Goal: Find specific page/section: Find specific page/section

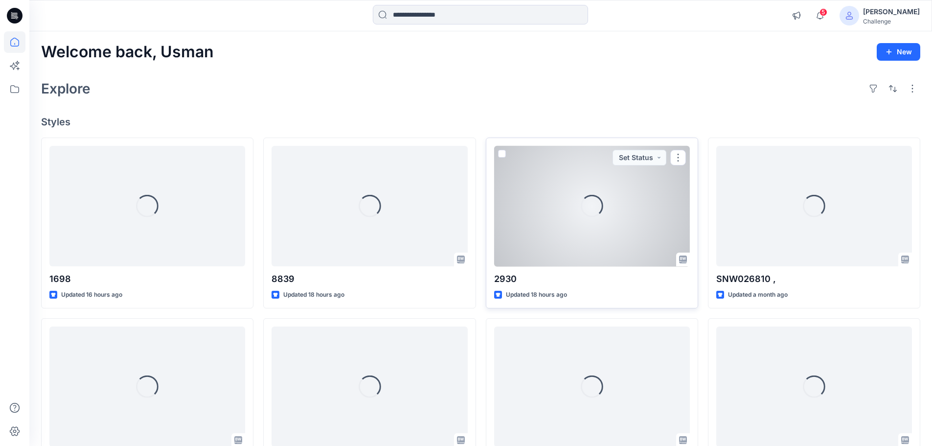
click at [541, 241] on div "Loading..." at bounding box center [592, 206] width 196 height 121
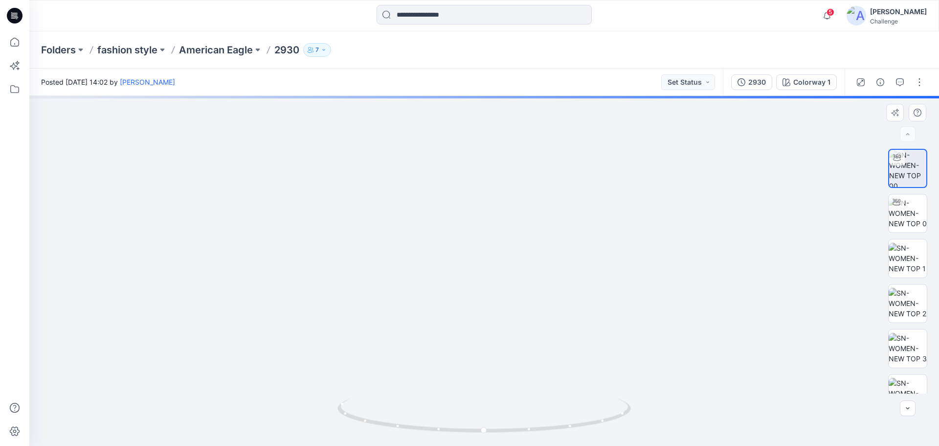
drag, startPoint x: 471, startPoint y: 197, endPoint x: 531, endPoint y: 376, distance: 188.7
click at [531, 376] on img at bounding box center [506, 209] width 954 height 473
drag, startPoint x: 466, startPoint y: 337, endPoint x: 476, endPoint y: 251, distance: 86.2
click at [476, 251] on img at bounding box center [484, 222] width 707 height 447
drag, startPoint x: 485, startPoint y: 358, endPoint x: 482, endPoint y: 197, distance: 160.5
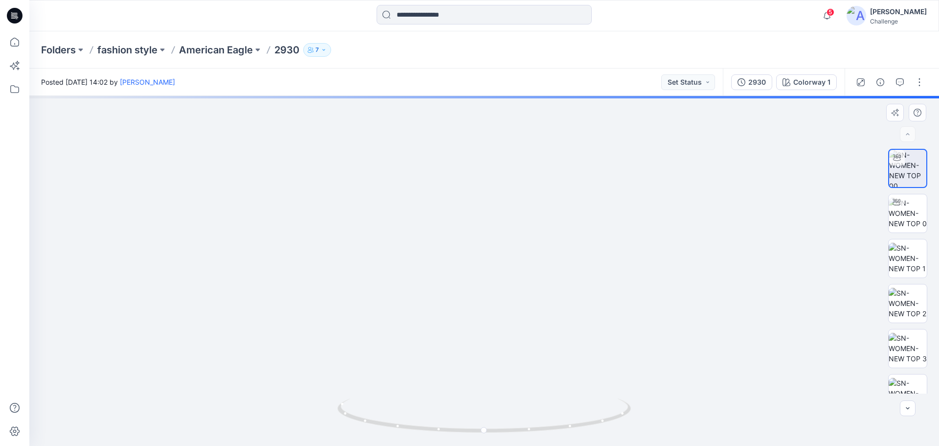
click at [482, 197] on img at bounding box center [484, 111] width 707 height 669
drag, startPoint x: 482, startPoint y: 326, endPoint x: 484, endPoint y: 237, distance: 89.0
click at [484, 237] on img at bounding box center [484, 91] width 707 height 707
drag, startPoint x: 471, startPoint y: 241, endPoint x: 499, endPoint y: 329, distance: 92.5
click at [499, 329] on img at bounding box center [484, 87] width 806 height 718
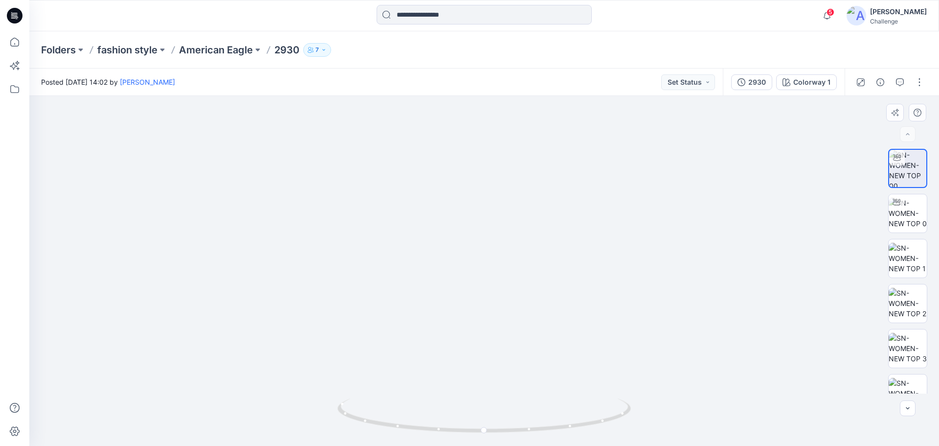
drag, startPoint x: 482, startPoint y: 226, endPoint x: 539, endPoint y: 445, distance: 226.0
click at [539, 445] on div at bounding box center [484, 271] width 910 height 350
drag, startPoint x: 414, startPoint y: 431, endPoint x: 457, endPoint y: 421, distance: 44.4
click at [457, 421] on icon at bounding box center [485, 416] width 296 height 37
drag, startPoint x: 439, startPoint y: 243, endPoint x: 456, endPoint y: 131, distance: 113.3
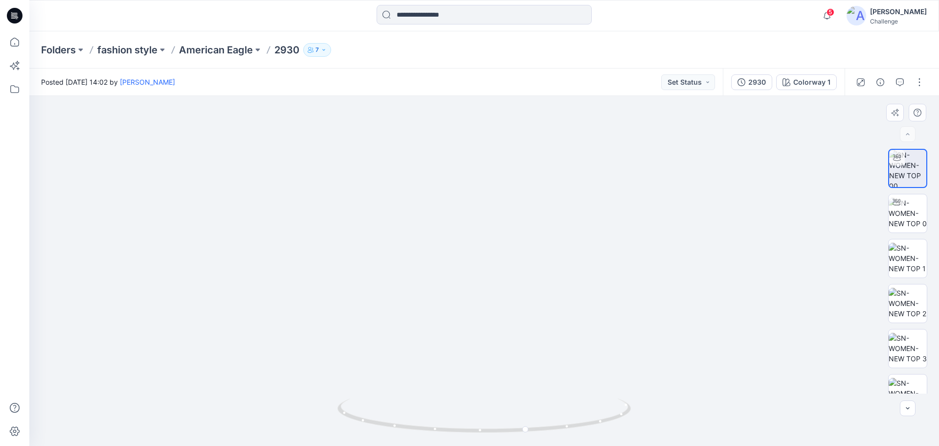
click at [456, 131] on img at bounding box center [462, 130] width 954 height 630
drag, startPoint x: 496, startPoint y: 334, endPoint x: 595, endPoint y: 166, distance: 194.7
click at [595, 166] on img at bounding box center [506, 64] width 954 height 761
drag, startPoint x: 522, startPoint y: 341, endPoint x: 549, endPoint y: 469, distance: 130.0
click at [549, 445] on html "5 Notifications Your style 1698 is ready 16 hours ago Your style 8839 is ready …" at bounding box center [469, 223] width 939 height 446
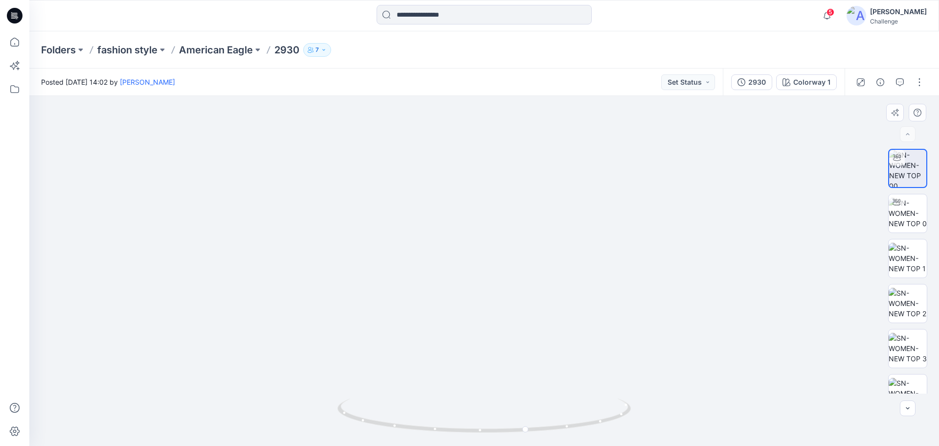
drag, startPoint x: 484, startPoint y: 217, endPoint x: 516, endPoint y: 368, distance: 154.6
click at [516, 368] on img at bounding box center [506, 178] width 954 height 534
click at [455, 14] on input at bounding box center [484, 15] width 215 height 20
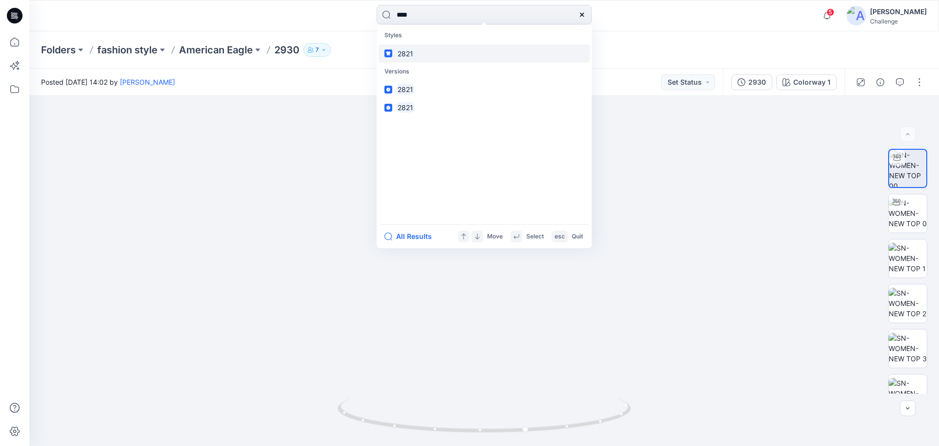
type input "****"
drag, startPoint x: 405, startPoint y: 52, endPoint x: 422, endPoint y: 36, distance: 23.2
click at [405, 52] on mark "2821" at bounding box center [405, 53] width 19 height 11
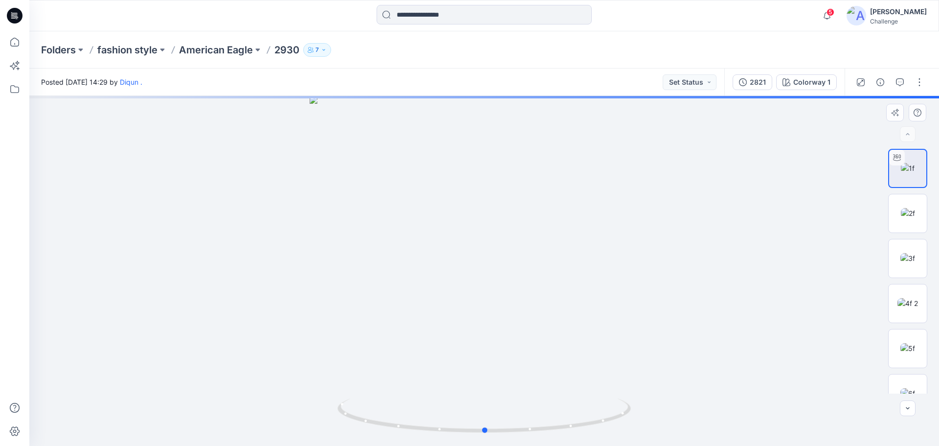
drag, startPoint x: 481, startPoint y: 429, endPoint x: 189, endPoint y: 329, distance: 309.2
click at [189, 329] on div at bounding box center [484, 271] width 910 height 350
click at [417, 15] on input at bounding box center [484, 15] width 215 height 20
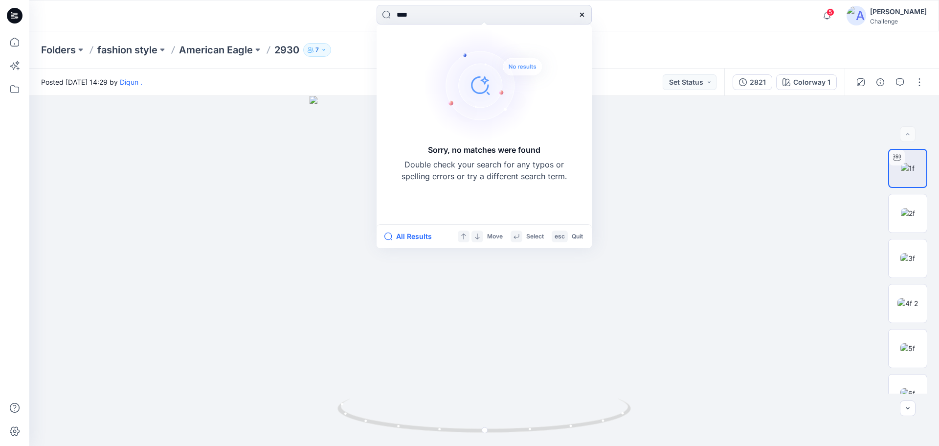
drag, startPoint x: 417, startPoint y: 15, endPoint x: 359, endPoint y: 23, distance: 58.2
click at [359, 23] on div "**** Sorry, no matches were found Double check your search for any typos or spe…" at bounding box center [484, 16] width 455 height 22
type input "*"
type input "****"
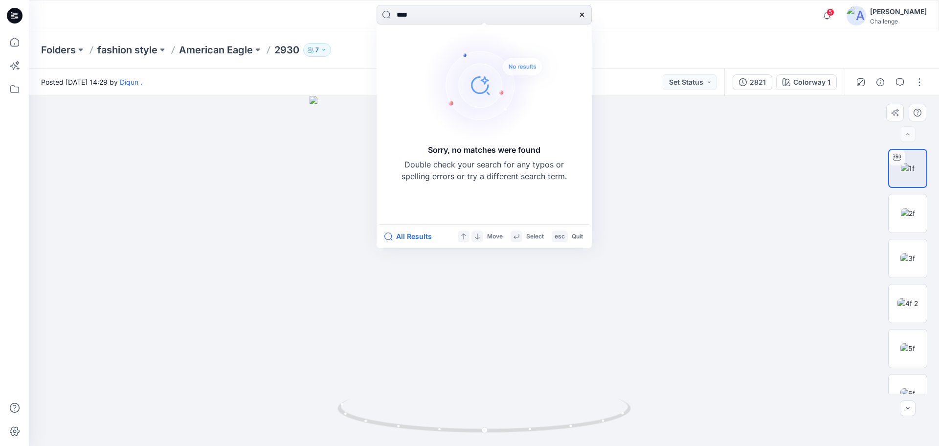
click at [253, 205] on div at bounding box center [484, 271] width 910 height 350
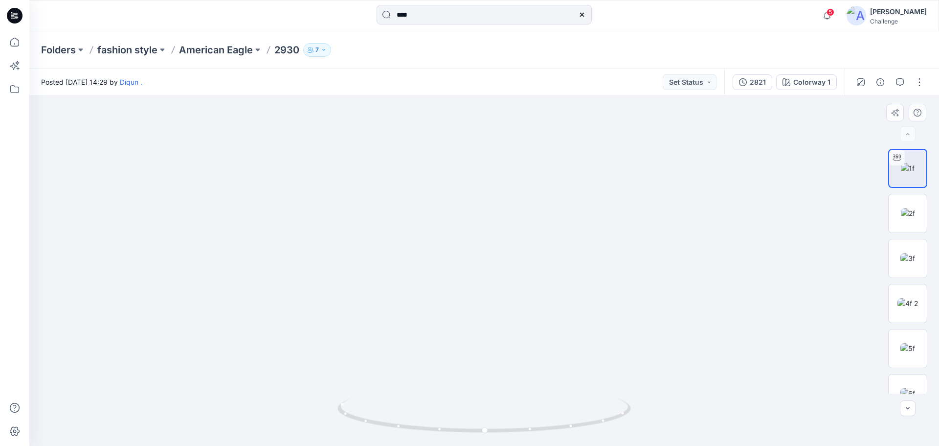
drag, startPoint x: 466, startPoint y: 184, endPoint x: 475, endPoint y: 291, distance: 106.5
click at [475, 291] on img at bounding box center [494, 173] width 954 height 546
drag, startPoint x: 473, startPoint y: 384, endPoint x: 476, endPoint y: 216, distance: 167.8
click at [476, 216] on img at bounding box center [484, 172] width 757 height 548
drag, startPoint x: 480, startPoint y: 339, endPoint x: 475, endPoint y: 178, distance: 161.0
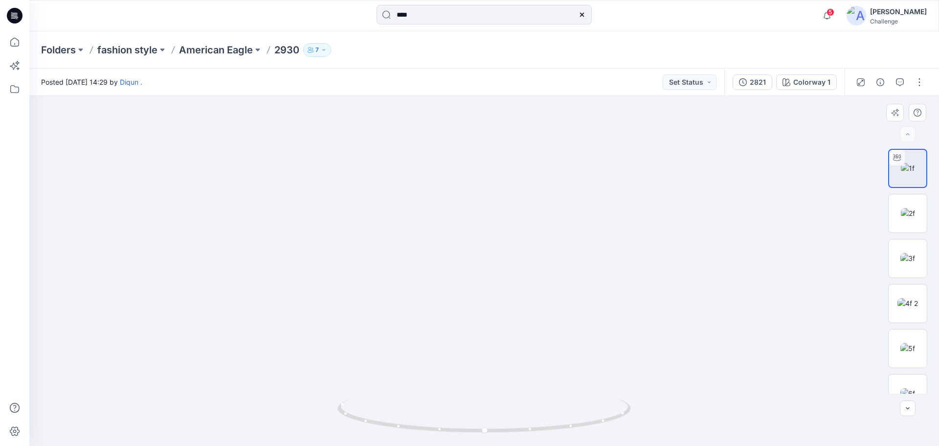
click at [475, 178] on img at bounding box center [484, 67] width 757 height 757
drag, startPoint x: 488, startPoint y: 433, endPoint x: 369, endPoint y: 427, distance: 119.5
click at [369, 427] on icon at bounding box center [485, 416] width 296 height 37
click at [583, 15] on icon at bounding box center [582, 15] width 8 height 8
click at [471, 14] on input at bounding box center [484, 15] width 215 height 20
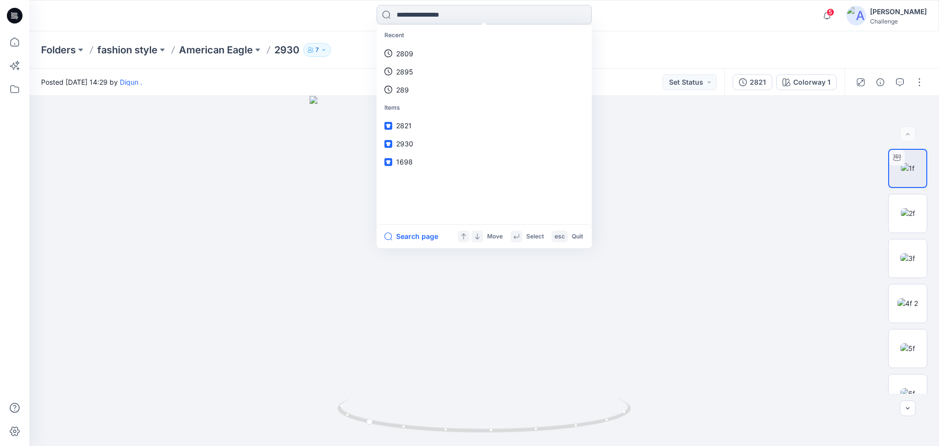
paste input "****"
type input "****"
click at [401, 55] on mark "2821" at bounding box center [405, 53] width 19 height 11
